Goal: Task Accomplishment & Management: Manage account settings

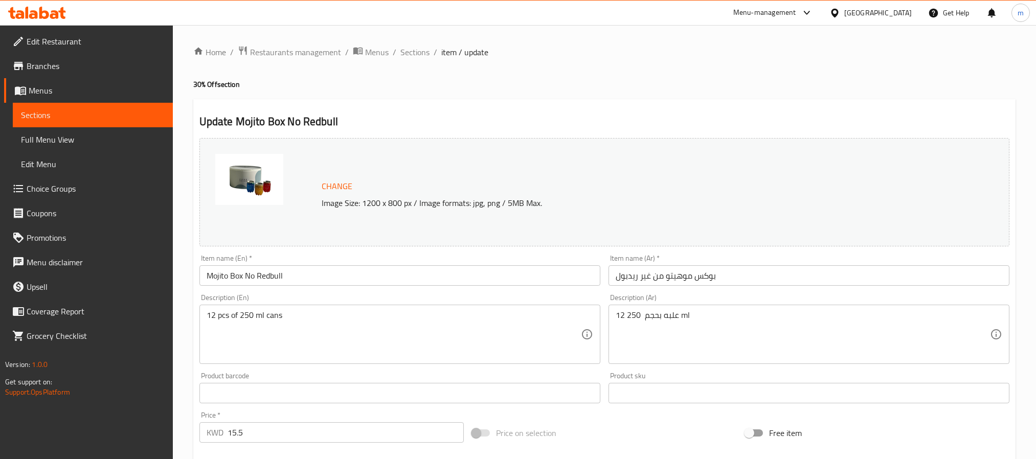
scroll to position [31, 0]
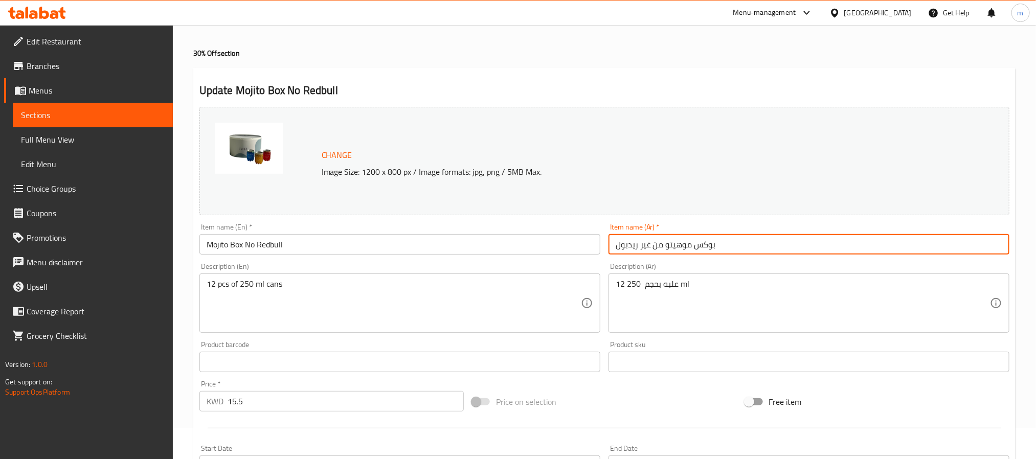
click at [732, 244] on input "بوكس موهيتو من غير ريدبول" at bounding box center [808, 244] width 401 height 20
click at [751, 244] on input "بوكس موهيتو من غير ريدبول" at bounding box center [808, 244] width 401 height 20
click at [468, 236] on input "Mojito Box No Redbull" at bounding box center [399, 244] width 401 height 20
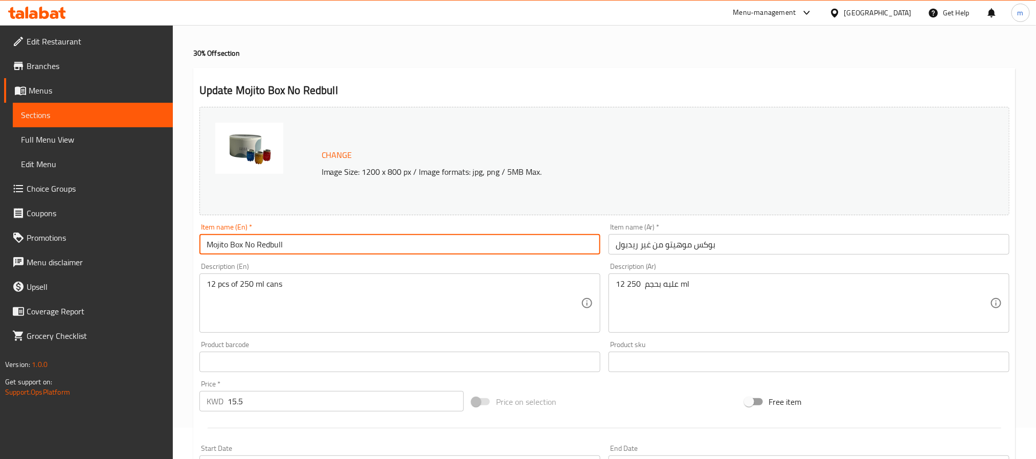
click at [468, 236] on input "Mojito Box No Redbull" at bounding box center [399, 244] width 401 height 20
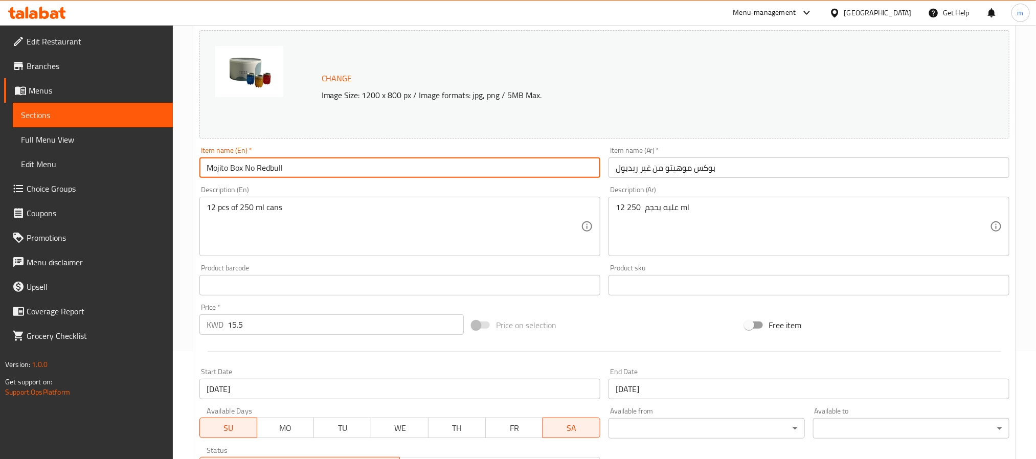
click at [764, 119] on div "Change Image Size: 1200 x 800 px / Image formats: jpg, png / 5MB Max." at bounding box center [604, 84] width 810 height 108
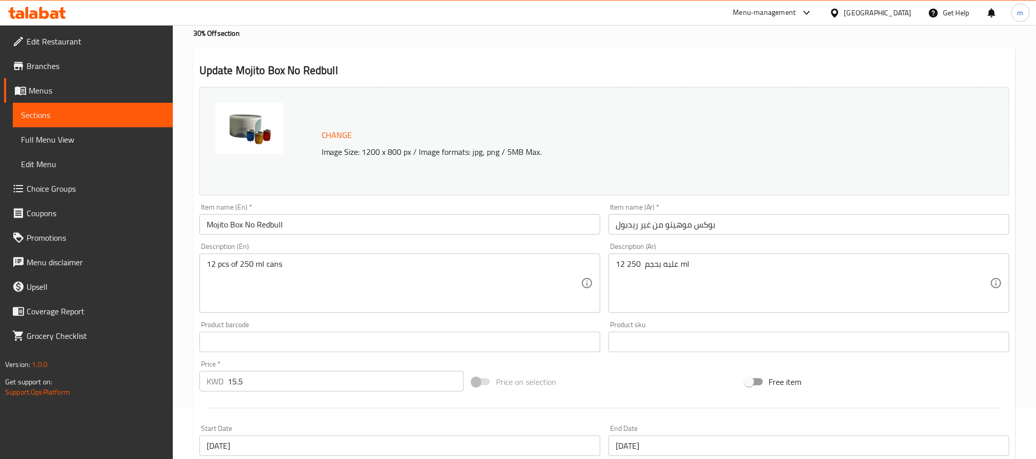
scroll to position [0, 0]
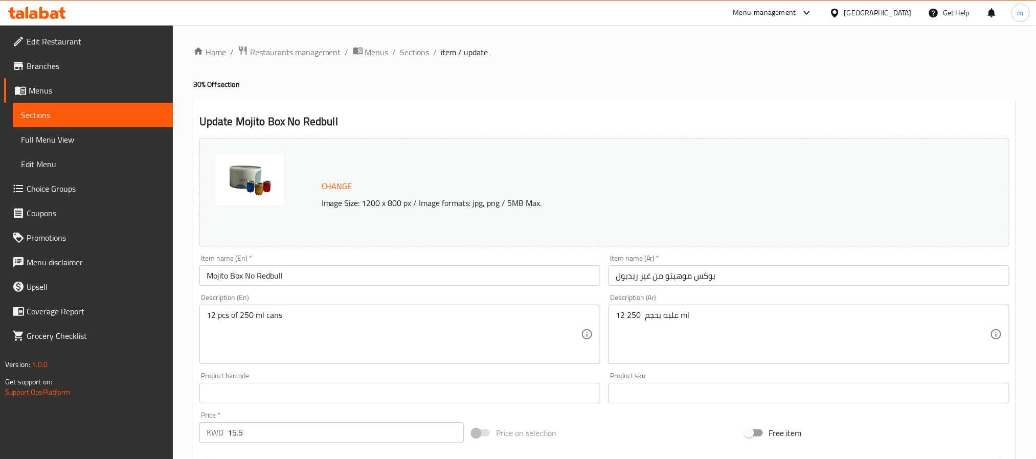
click at [796, 16] on div "Menu-management" at bounding box center [764, 13] width 63 height 12
click at [776, 117] on div "Restaurant-Management" at bounding box center [755, 113] width 80 height 11
